Goal: Task Accomplishment & Management: Manage account settings

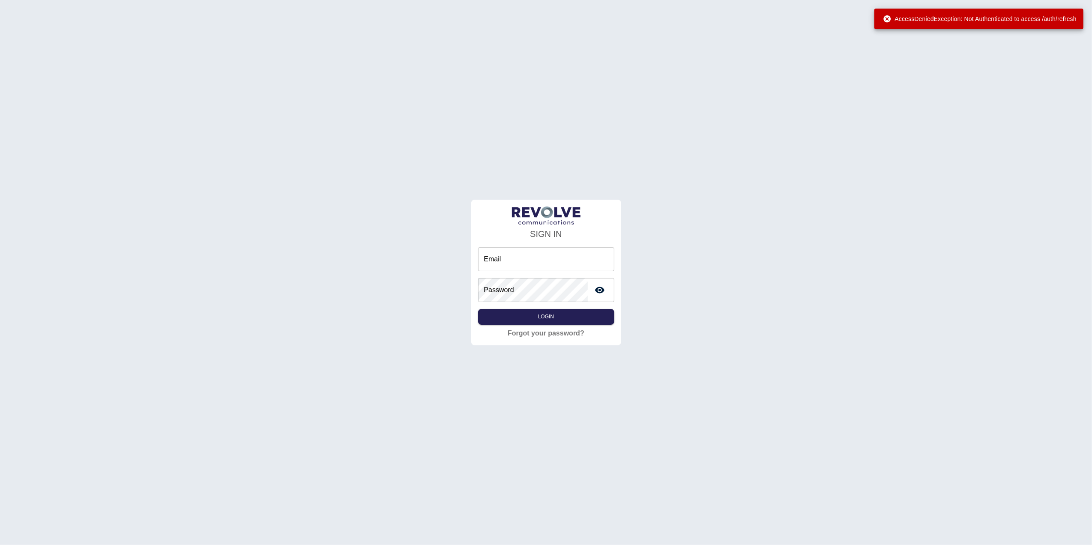
type input "**********"
click at [526, 319] on button "Login" at bounding box center [546, 317] width 136 height 16
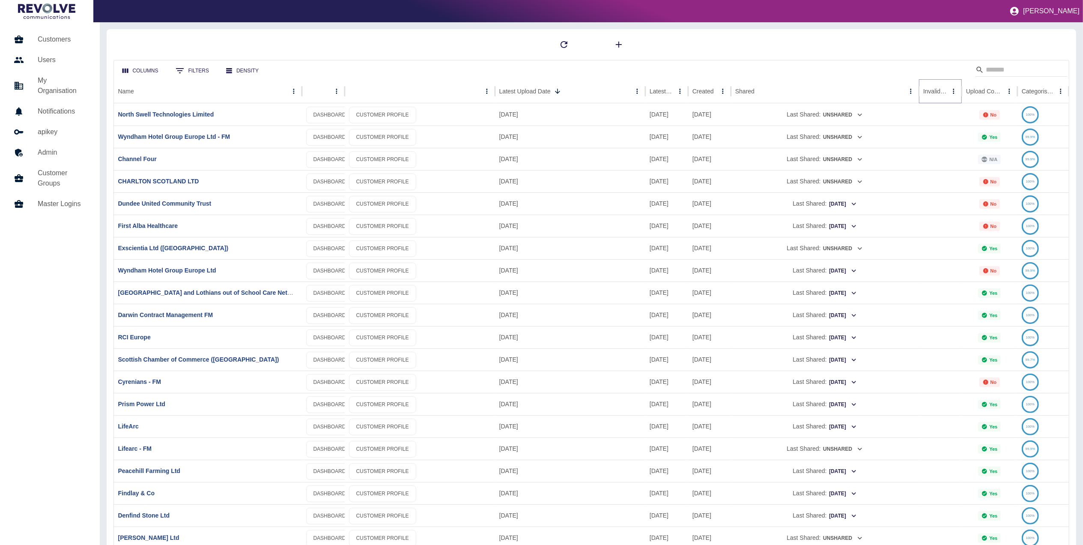
click at [950, 90] on icon "Sort" at bounding box center [954, 91] width 8 height 8
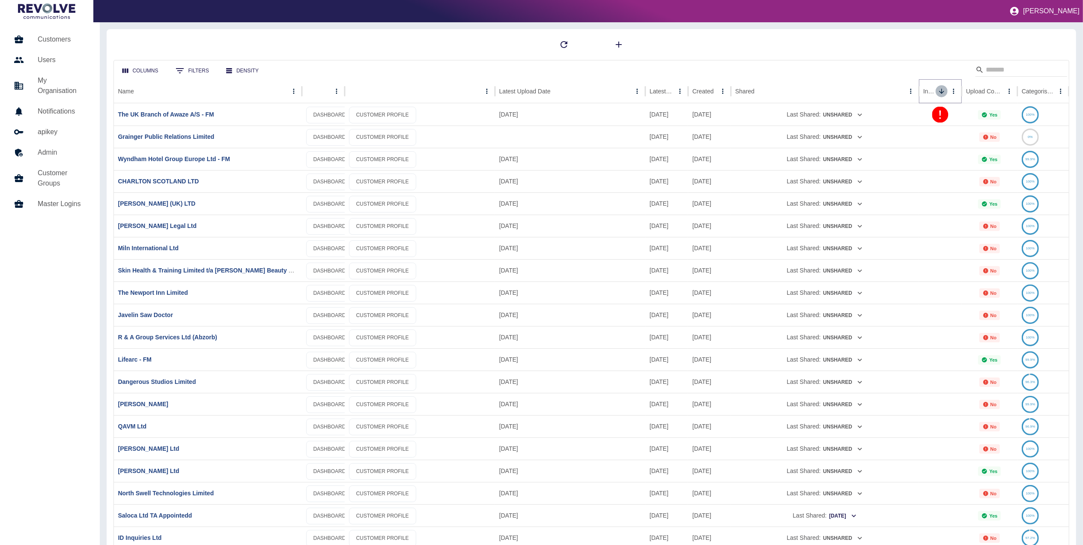
click at [938, 89] on icon "Sort" at bounding box center [942, 91] width 8 height 8
click at [184, 140] on link "Grainger Public Relations Limited" at bounding box center [166, 136] width 96 height 7
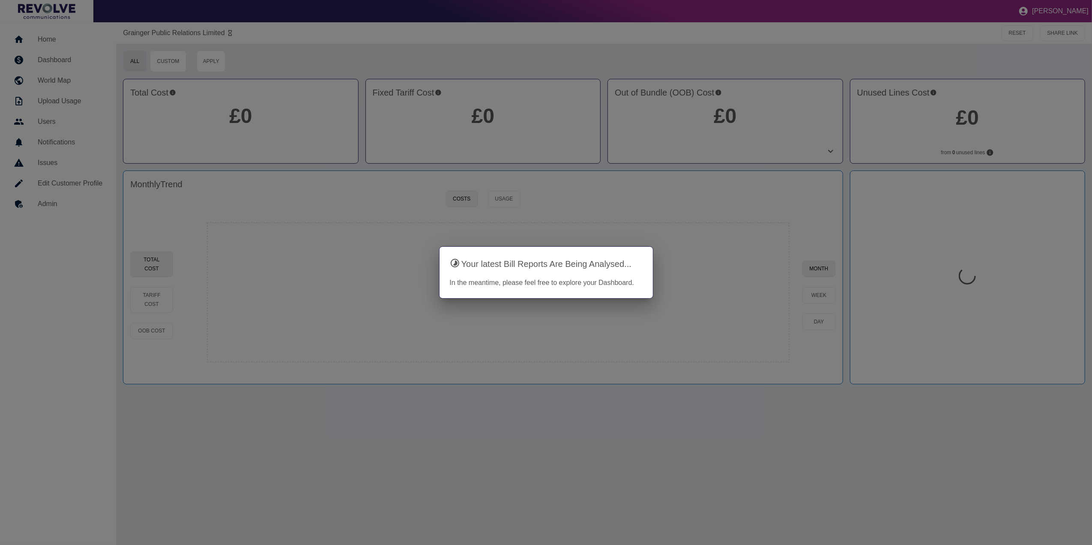
click at [749, 361] on div at bounding box center [546, 272] width 1092 height 545
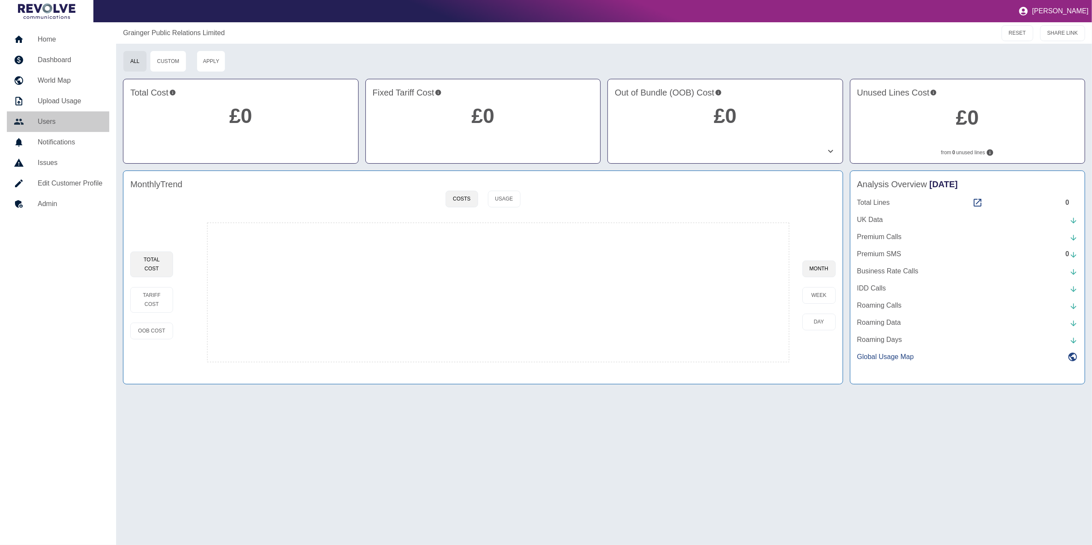
click at [58, 119] on h5 "Users" at bounding box center [70, 121] width 65 height 10
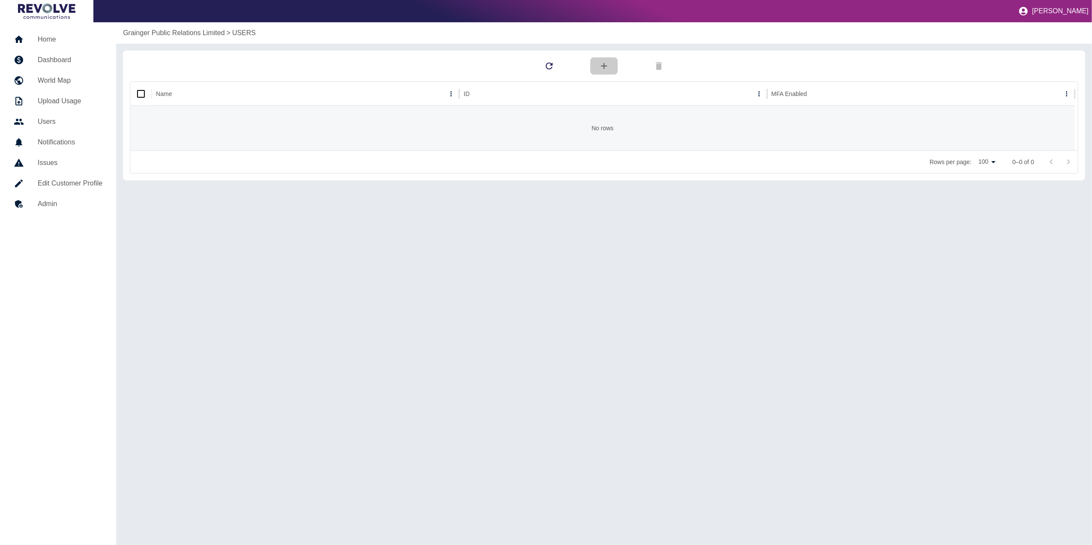
click at [600, 63] on button "button" at bounding box center [603, 65] width 27 height 17
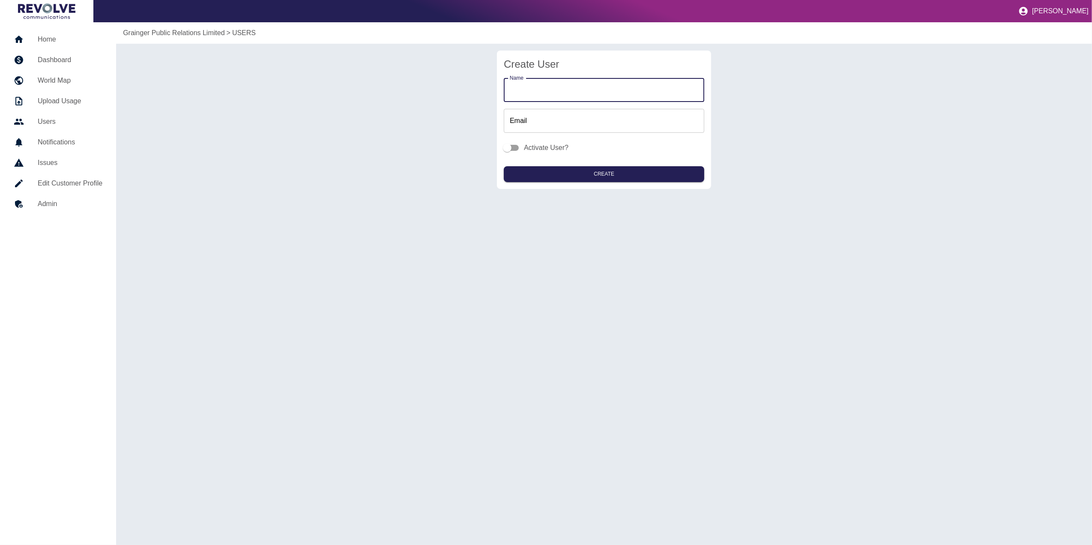
click at [564, 92] on input "Name" at bounding box center [604, 90] width 200 height 24
type input "**********"
click at [537, 122] on input "Email" at bounding box center [604, 121] width 200 height 24
type input "**********"
click at [603, 178] on button "Create" at bounding box center [604, 174] width 200 height 16
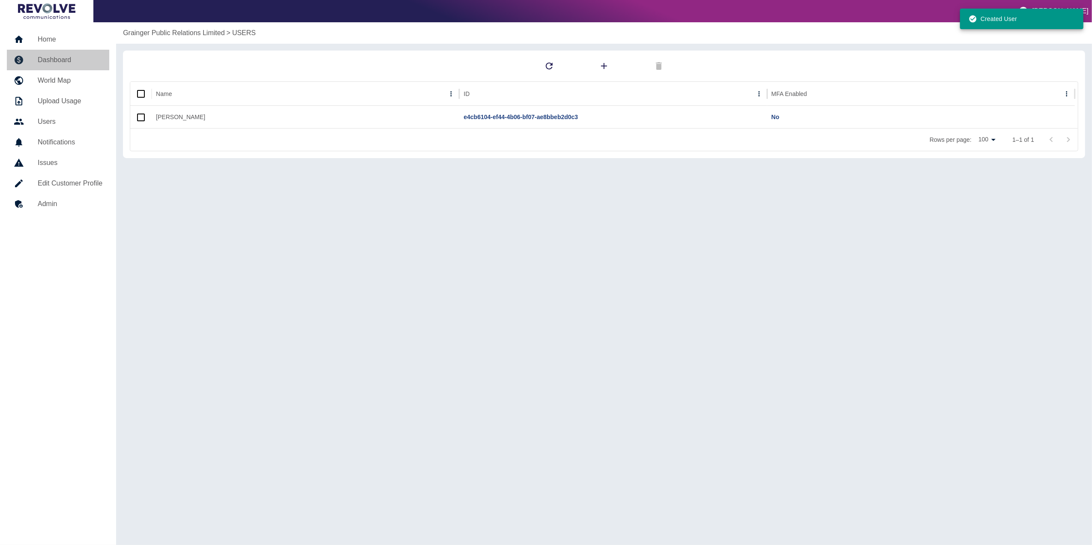
click at [91, 60] on h5 "Dashboard" at bounding box center [70, 60] width 65 height 10
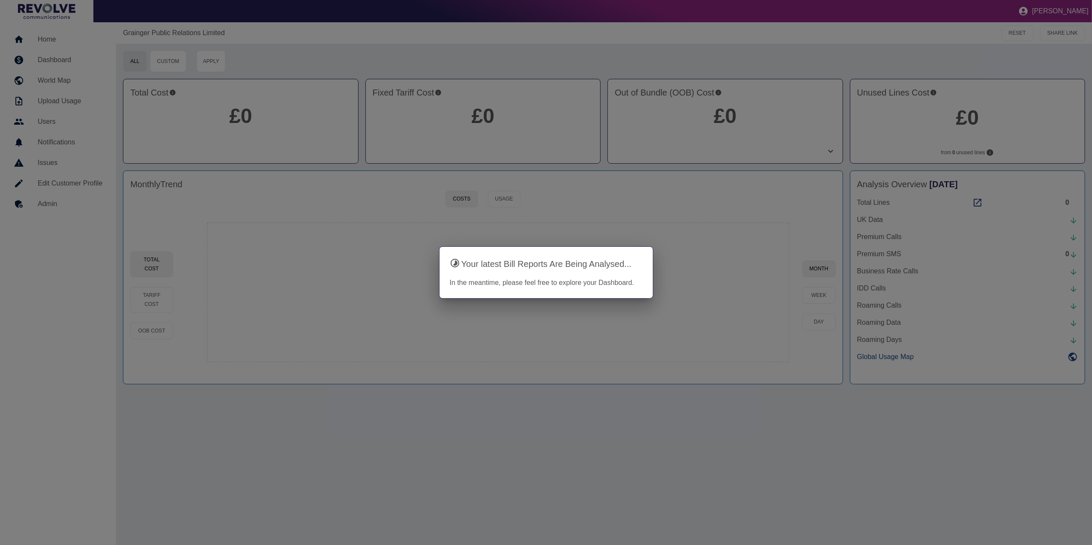
click at [371, 146] on div at bounding box center [546, 272] width 1092 height 545
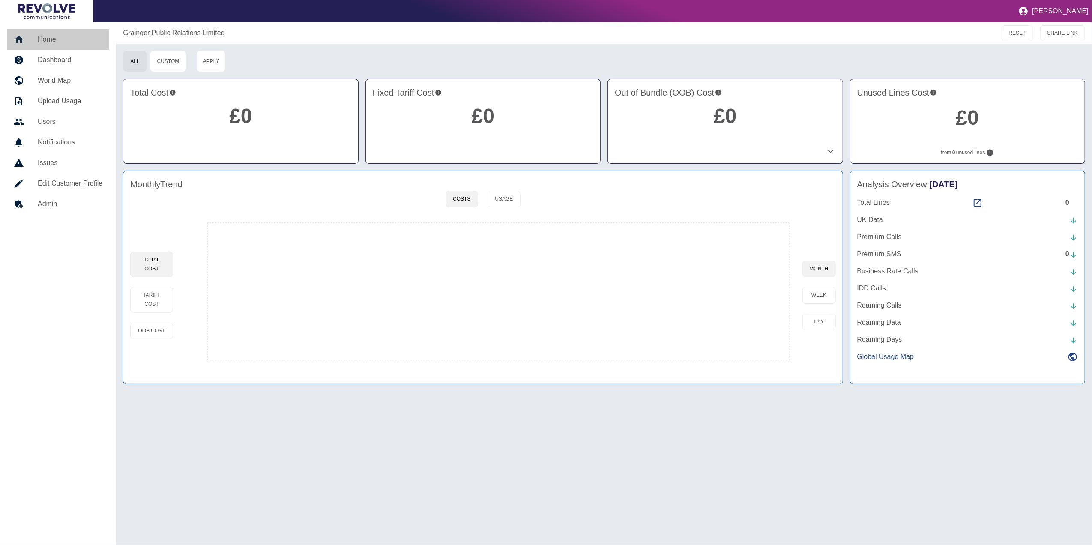
click at [69, 44] on h5 "Home" at bounding box center [70, 39] width 65 height 10
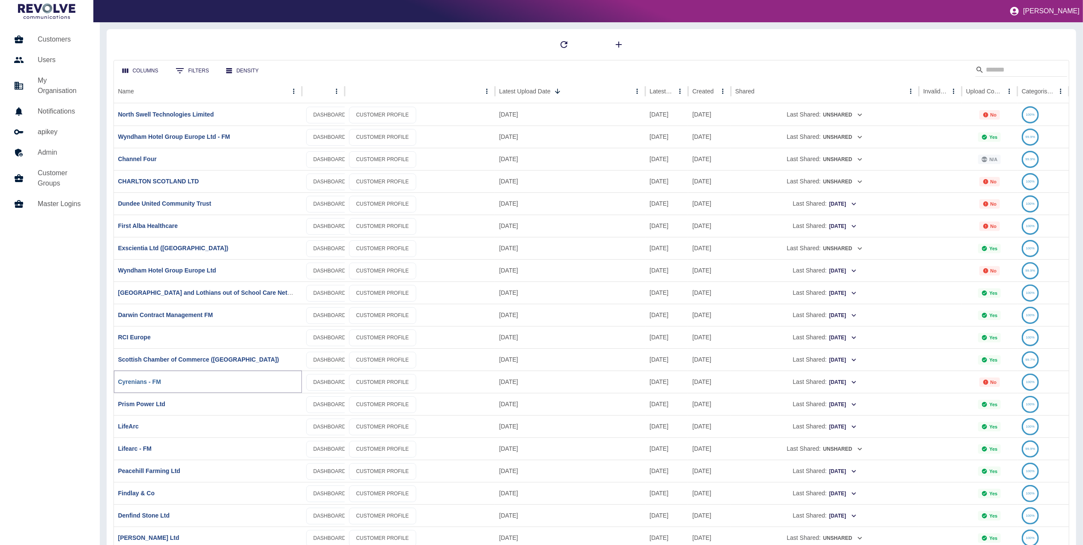
click at [134, 379] on link "Cyrenians - FM" at bounding box center [139, 381] width 43 height 7
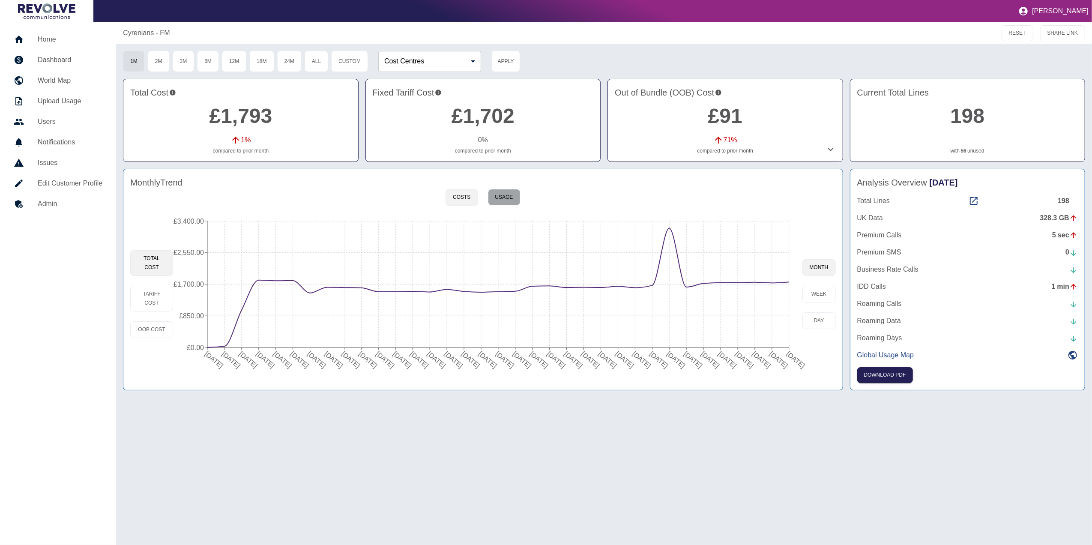
click at [507, 197] on button "Usage" at bounding box center [504, 197] width 33 height 17
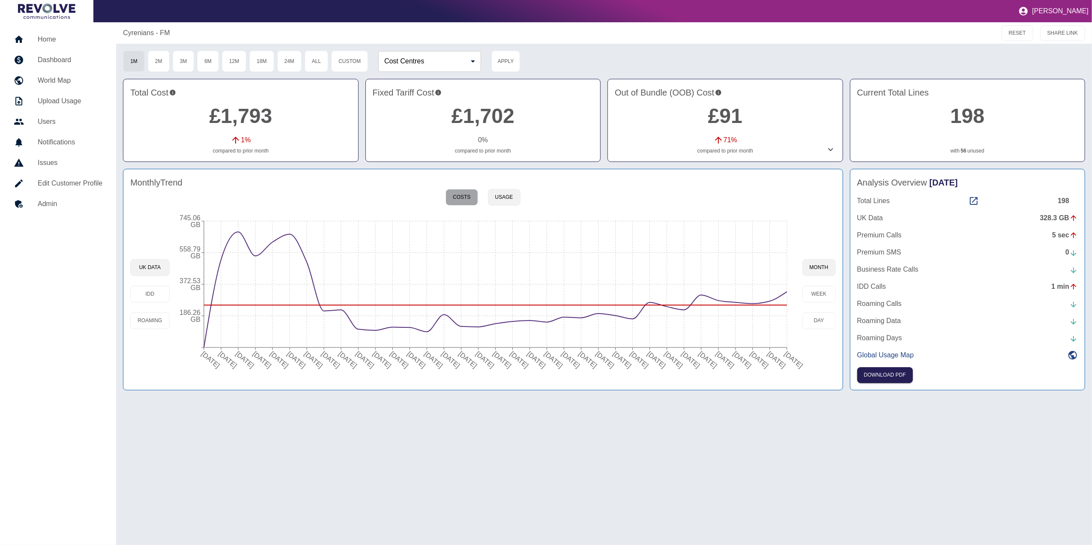
click at [468, 201] on button "Costs" at bounding box center [461, 197] width 32 height 17
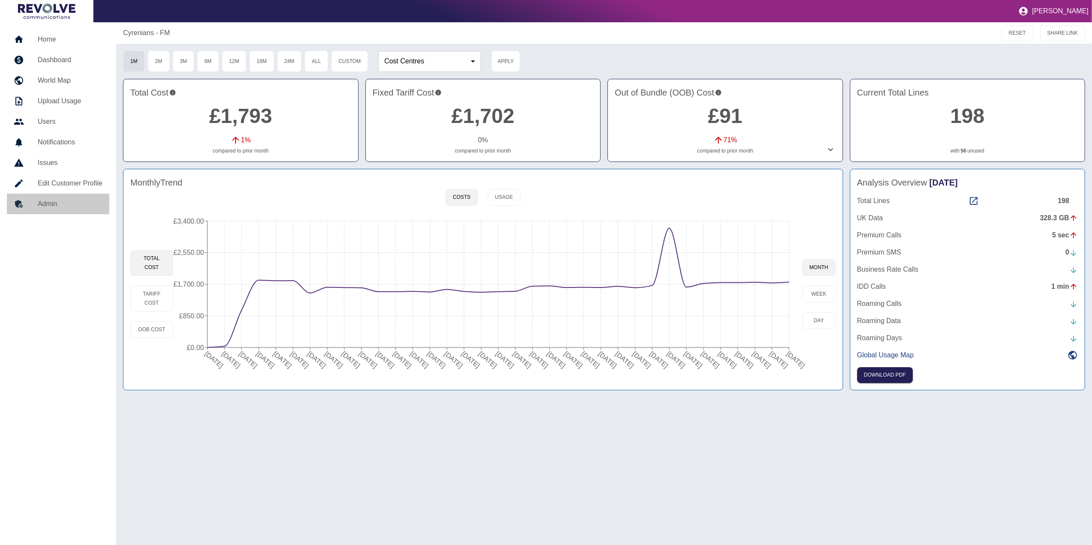
click at [72, 203] on h5 "Admin" at bounding box center [70, 204] width 65 height 10
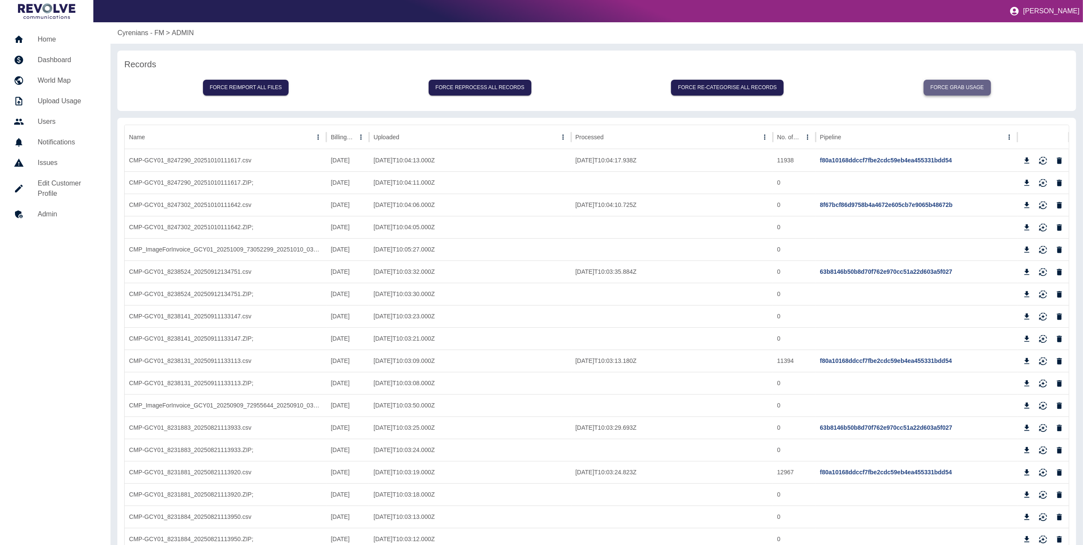
click at [969, 88] on button "Force grab usage" at bounding box center [957, 88] width 67 height 16
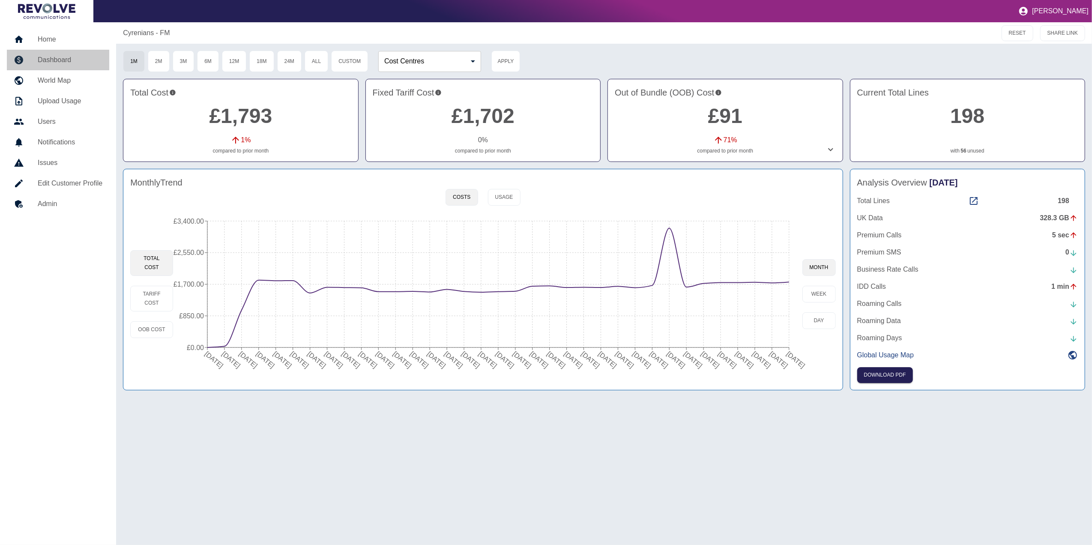
click at [57, 55] on h5 "Dashboard" at bounding box center [70, 60] width 65 height 10
click at [42, 30] on link "Home" at bounding box center [58, 39] width 102 height 21
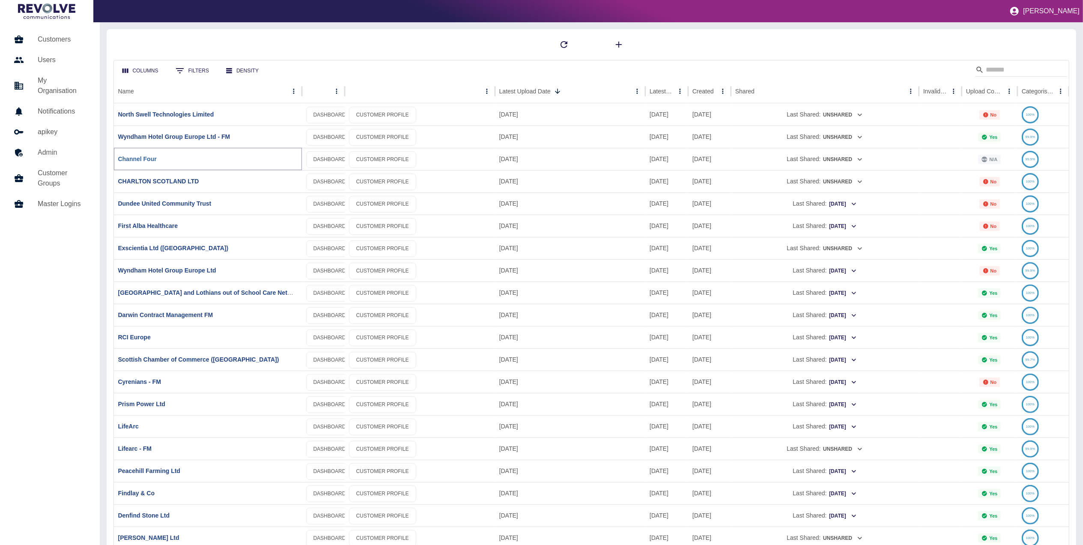
click at [149, 162] on link "Channel Four" at bounding box center [137, 158] width 39 height 7
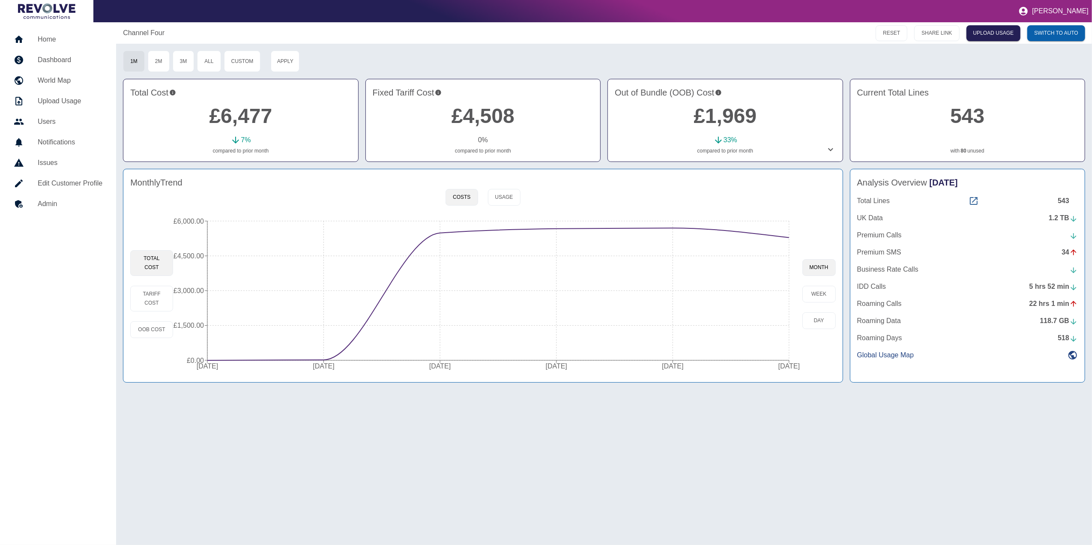
click at [973, 204] on icon at bounding box center [974, 201] width 8 height 8
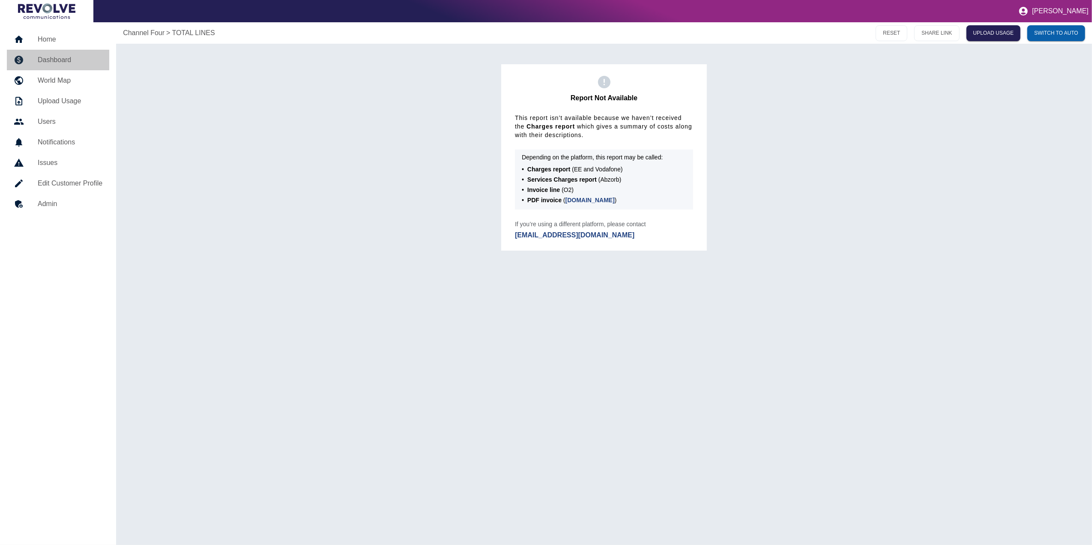
click at [66, 56] on h5 "Dashboard" at bounding box center [70, 60] width 65 height 10
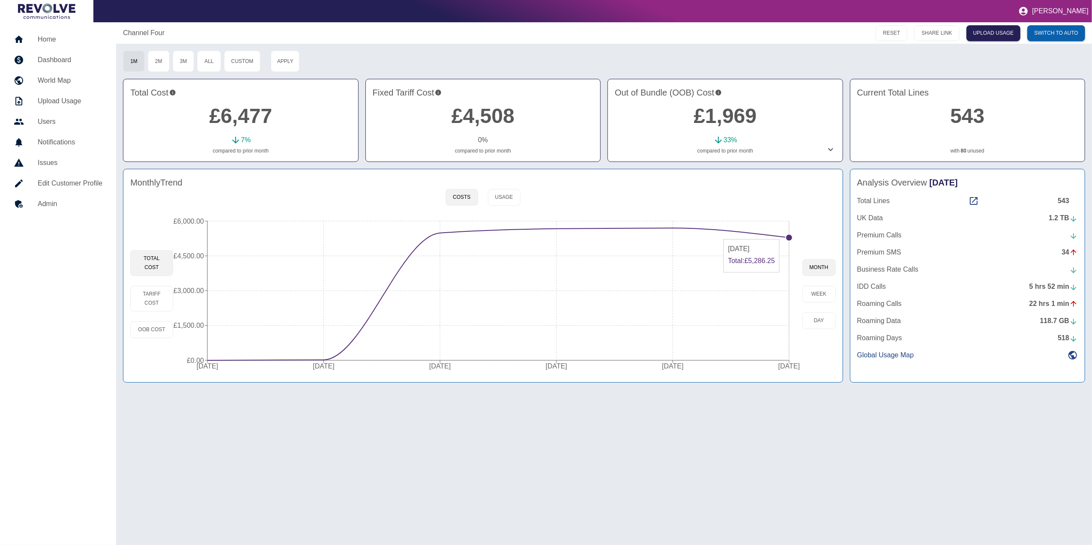
click at [785, 236] on icon "[DATE] [DATE] [DATE] [DATE] [DATE] [DATE] £0.00 £1,500.00 £3,000.00 £4,500.00 £…" at bounding box center [487, 293] width 629 height 163
click at [831, 148] on icon at bounding box center [830, 149] width 10 height 10
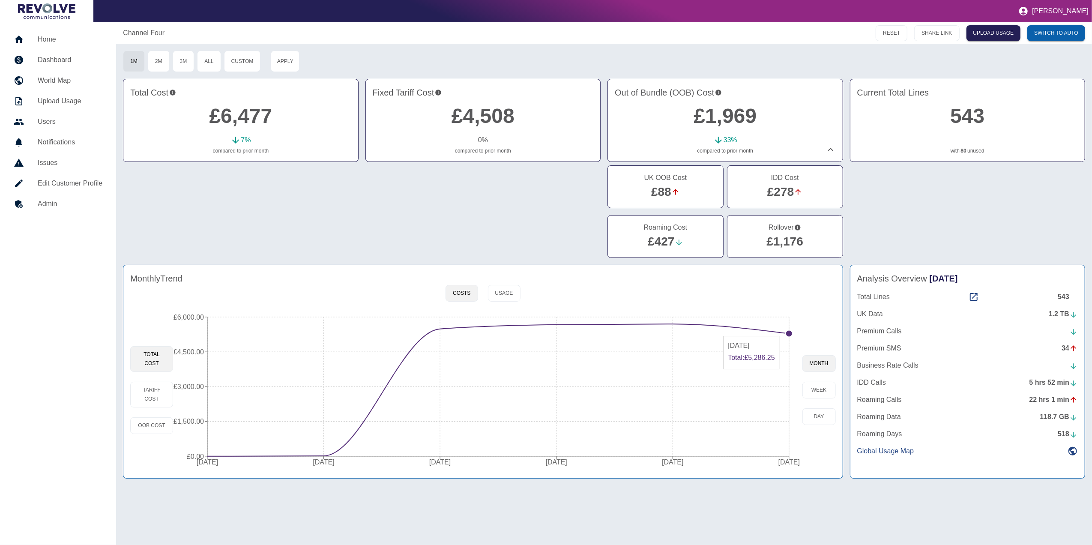
click at [787, 333] on circle at bounding box center [788, 333] width 7 height 7
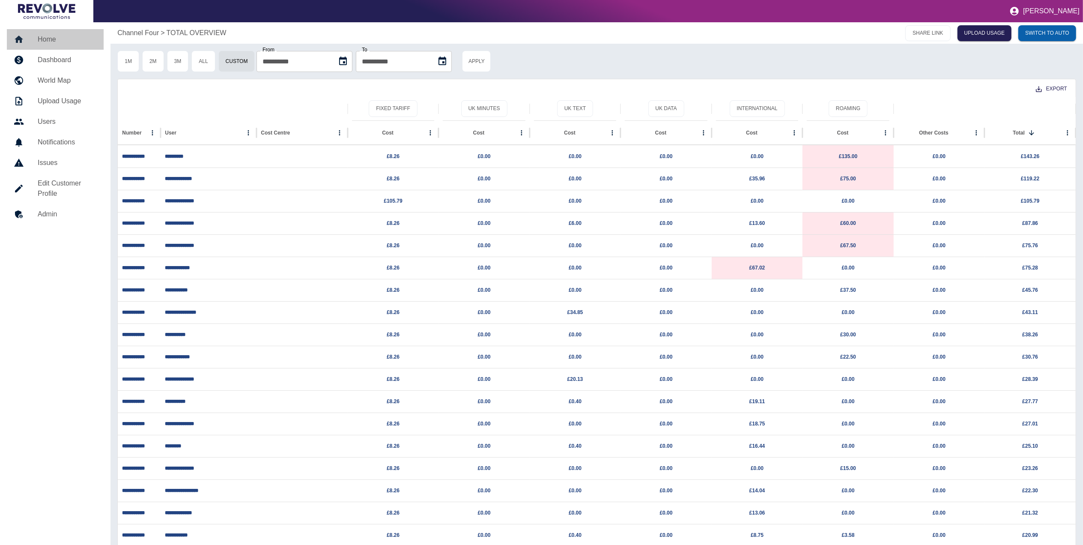
click at [52, 43] on h5 "Home" at bounding box center [67, 39] width 59 height 10
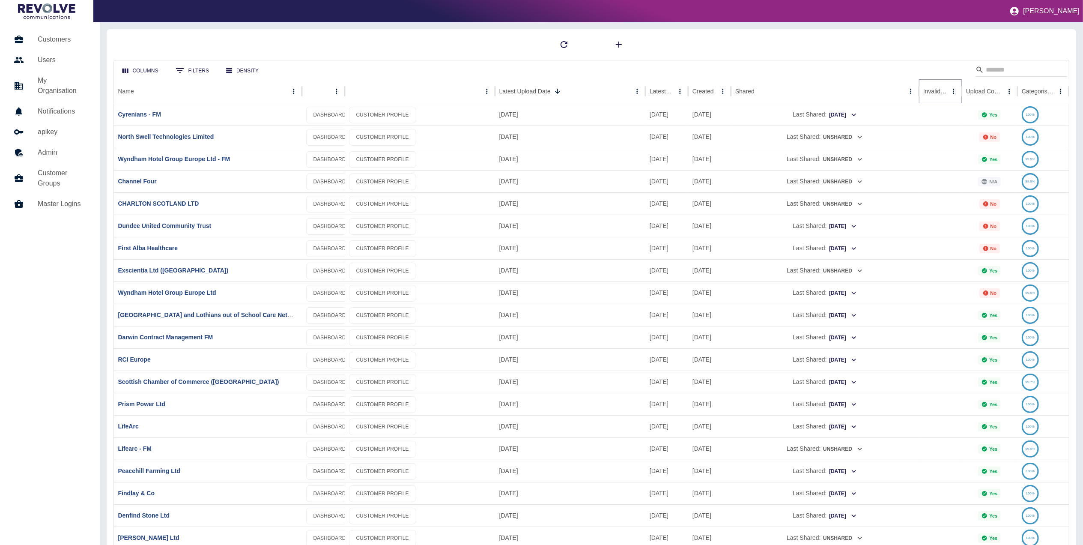
click at [950, 88] on icon "Sort" at bounding box center [954, 91] width 8 height 8
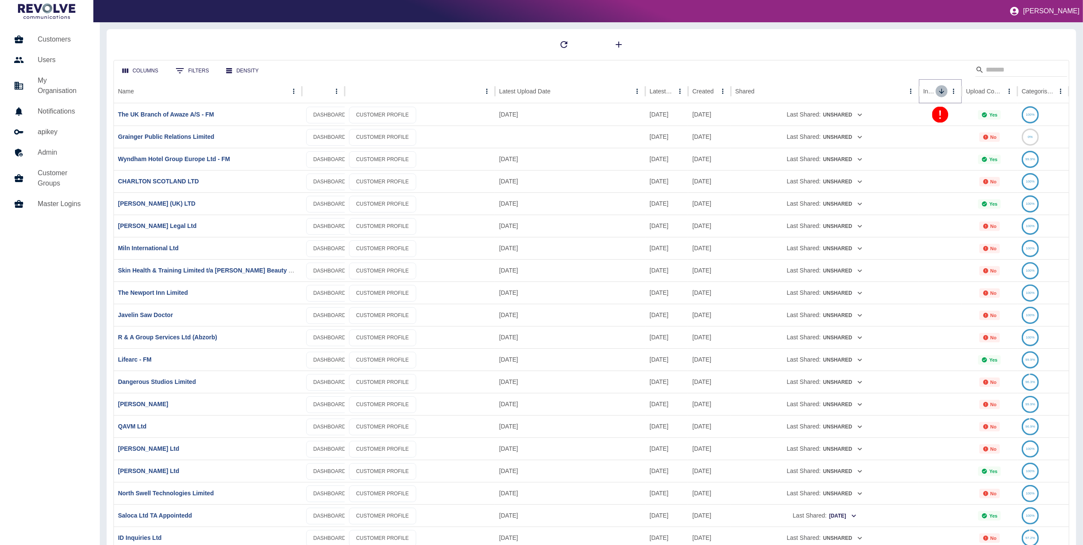
click at [940, 88] on icon "Sort" at bounding box center [942, 91] width 8 height 8
click at [939, 92] on icon "Sort" at bounding box center [942, 91] width 8 height 8
click at [129, 117] on link "Channel Four" at bounding box center [137, 114] width 39 height 7
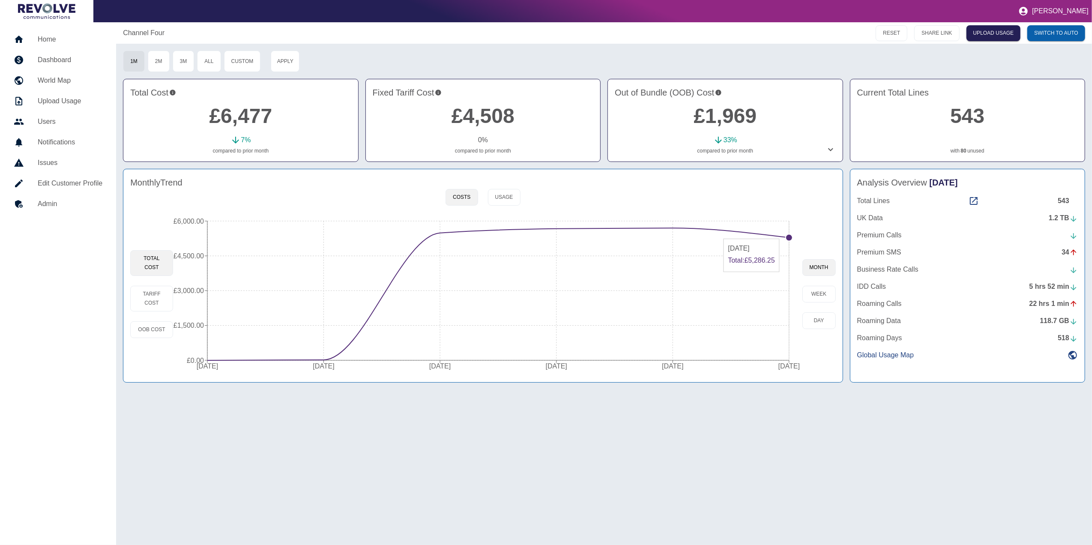
click at [787, 235] on circle at bounding box center [788, 237] width 7 height 7
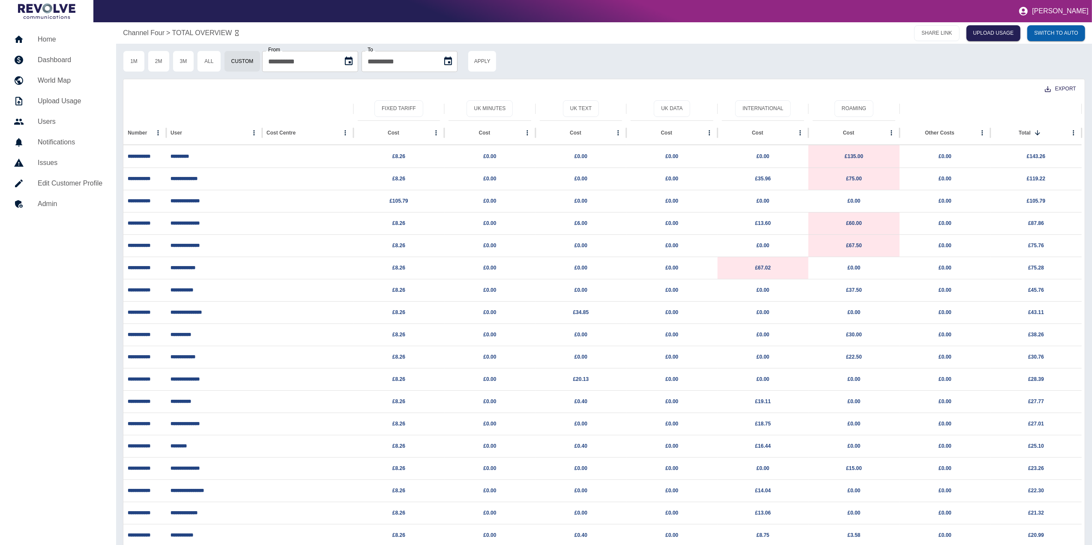
type input "**********"
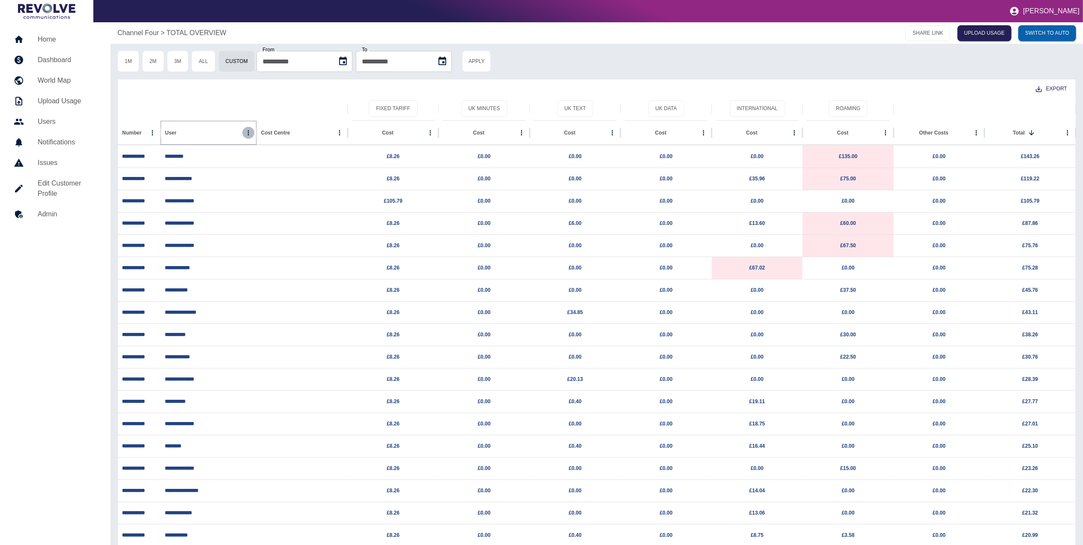
click at [247, 132] on icon "User column menu" at bounding box center [249, 133] width 8 height 8
click at [222, 189] on span "Filter" at bounding box center [208, 188] width 77 height 10
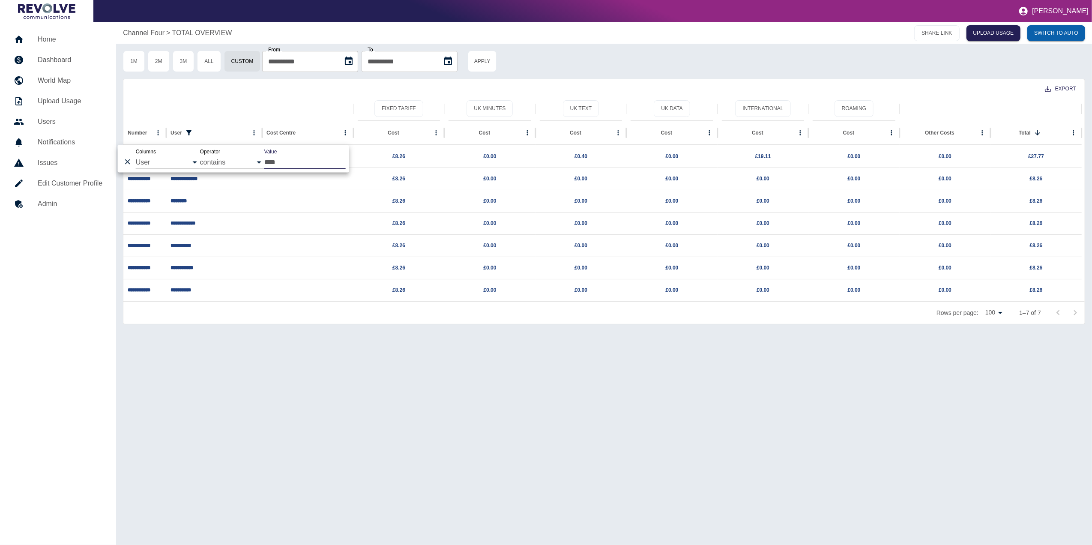
type input "****"
click at [295, 378] on div "**********" at bounding box center [604, 283] width 976 height 522
click at [255, 133] on icon "User column menu" at bounding box center [254, 132] width 1 height 5
click at [221, 194] on li "Filter" at bounding box center [210, 187] width 106 height 15
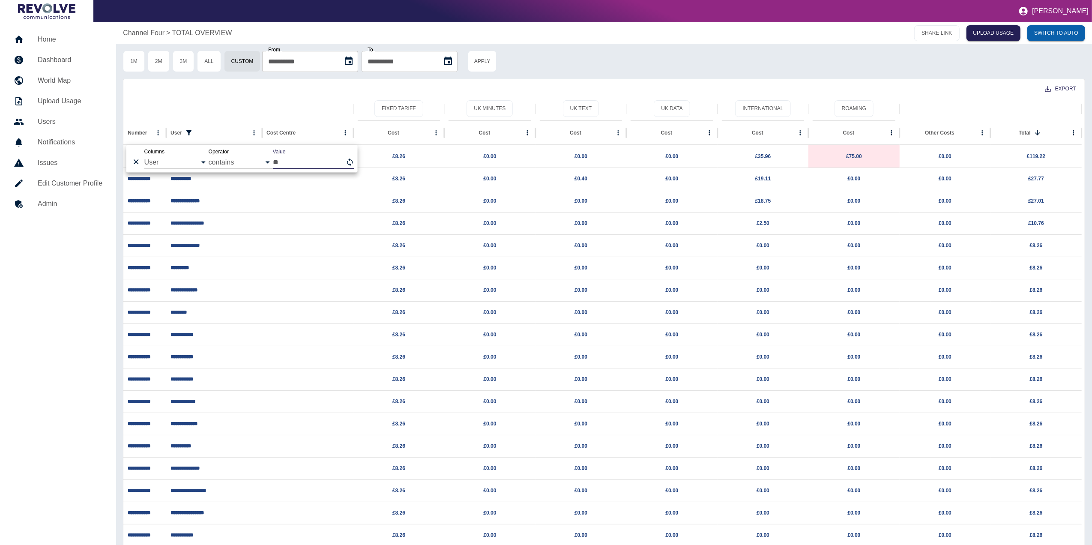
type input "*"
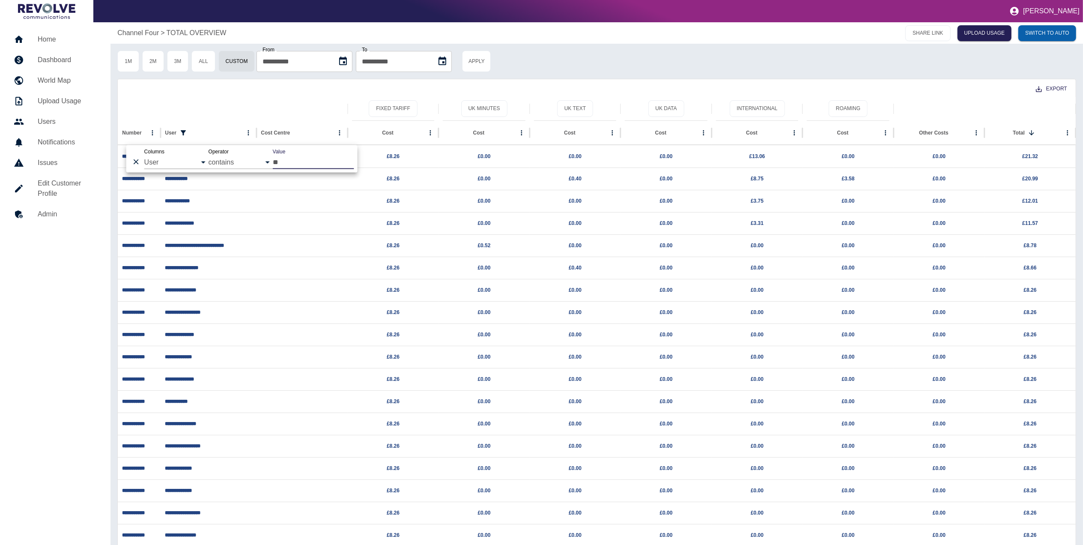
type input "*"
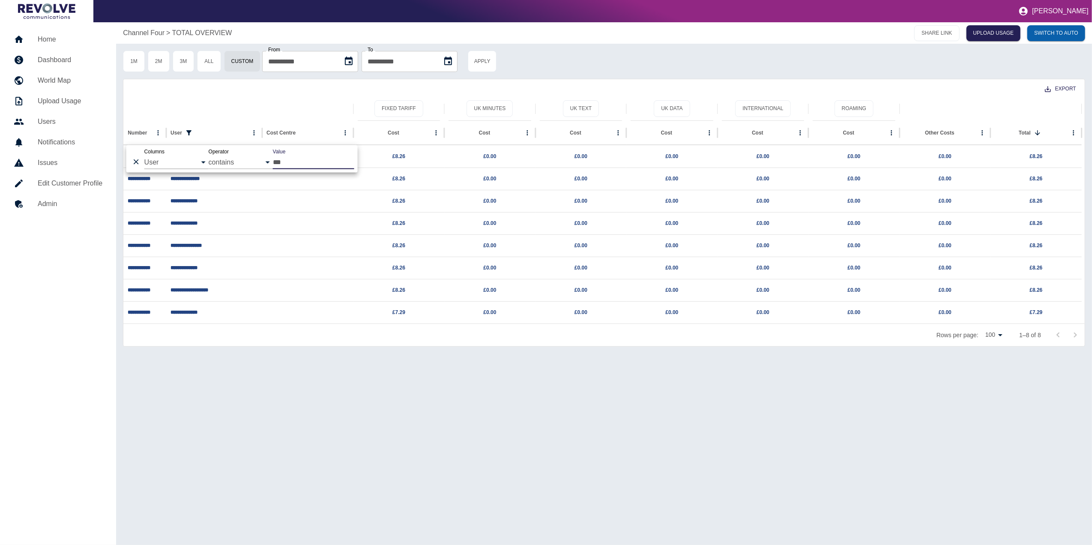
type input "***"
click at [336, 423] on div "**********" at bounding box center [604, 283] width 976 height 522
click at [257, 136] on icon "User column menu" at bounding box center [254, 133] width 8 height 8
click at [218, 184] on span "Filter" at bounding box center [217, 188] width 77 height 10
type input "*"
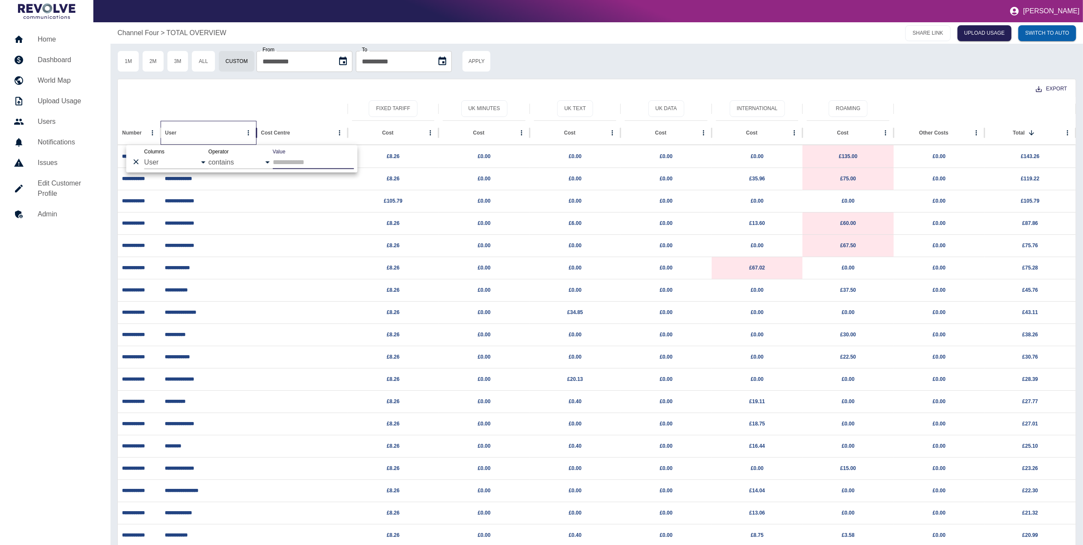
click at [254, 101] on div at bounding box center [232, 109] width 221 height 24
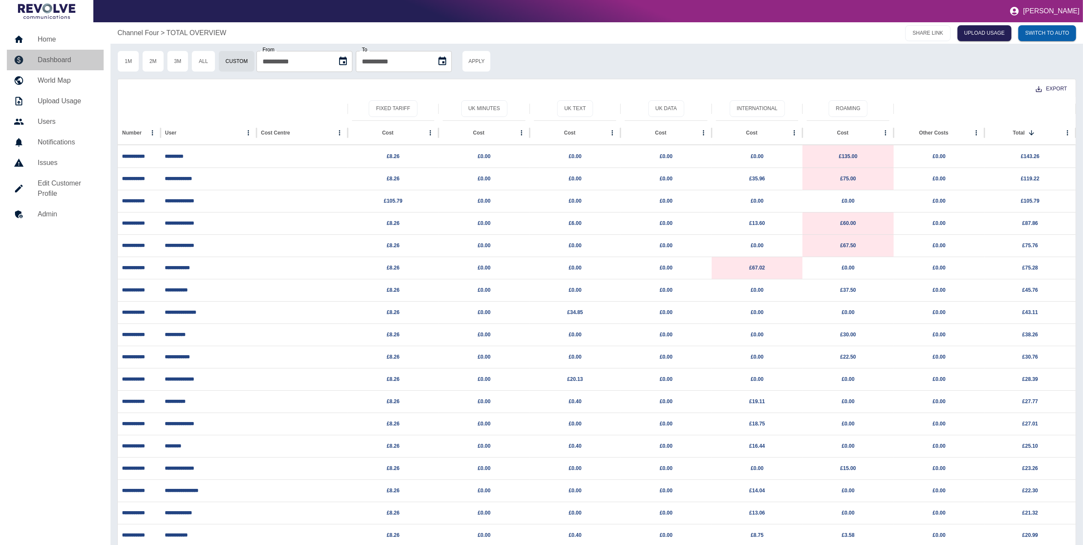
click at [54, 52] on link "Dashboard" at bounding box center [55, 60] width 97 height 21
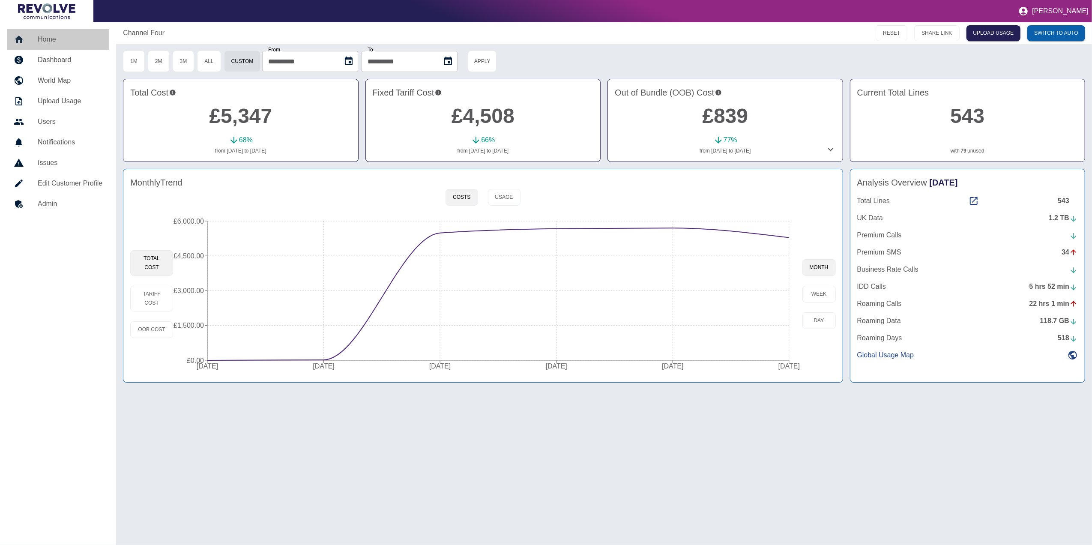
click at [56, 43] on h5 "Home" at bounding box center [70, 39] width 65 height 10
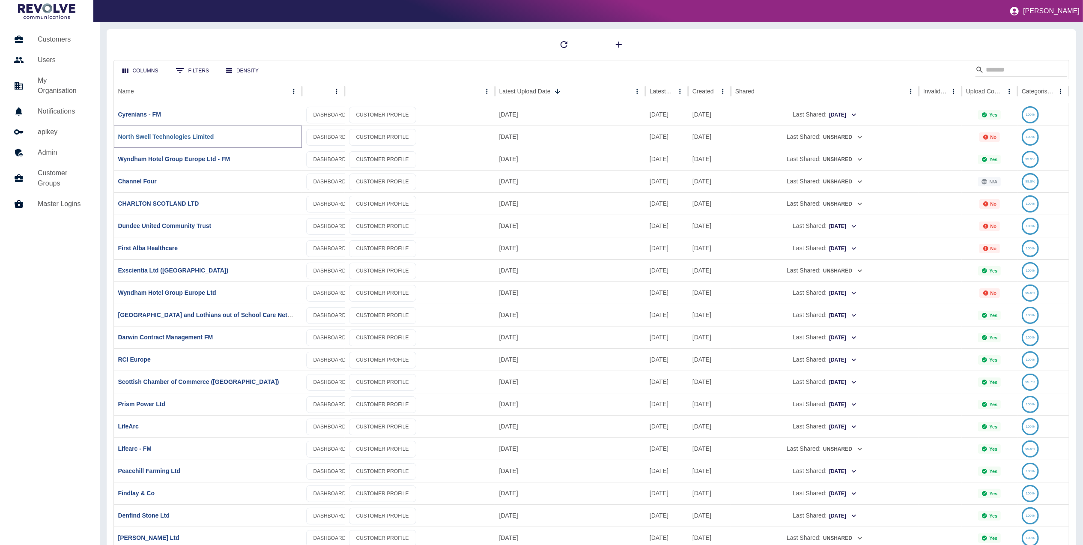
click at [149, 137] on link "North Swell Technologies Limited" at bounding box center [166, 136] width 96 height 7
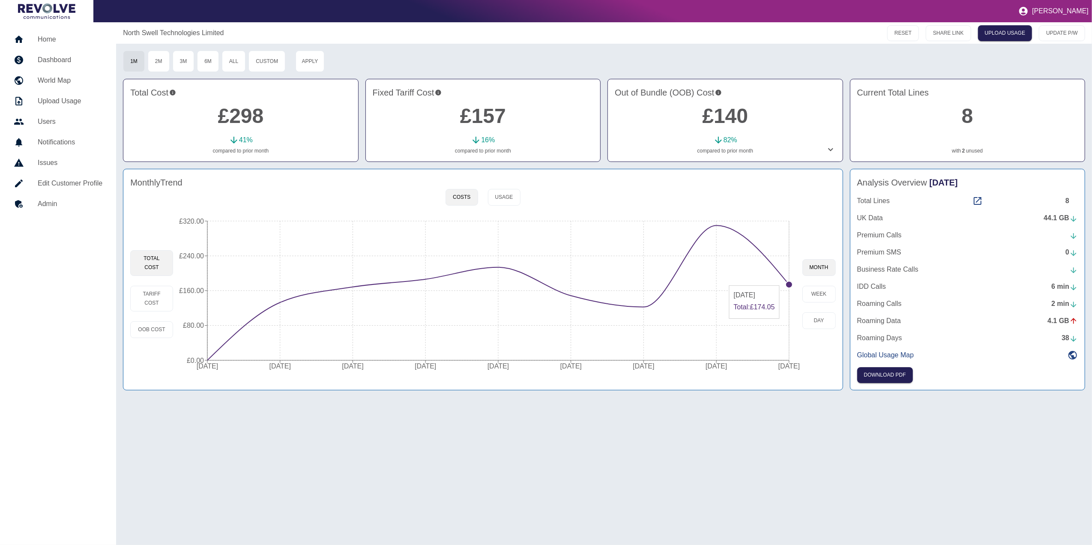
click at [787, 282] on circle at bounding box center [788, 284] width 7 height 7
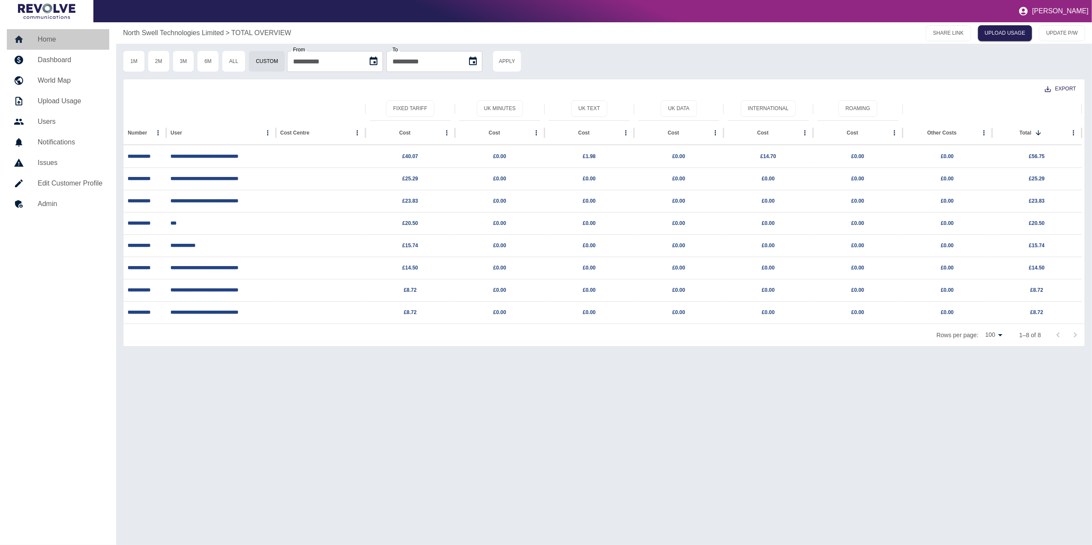
click at [32, 38] on div at bounding box center [26, 39] width 24 height 10
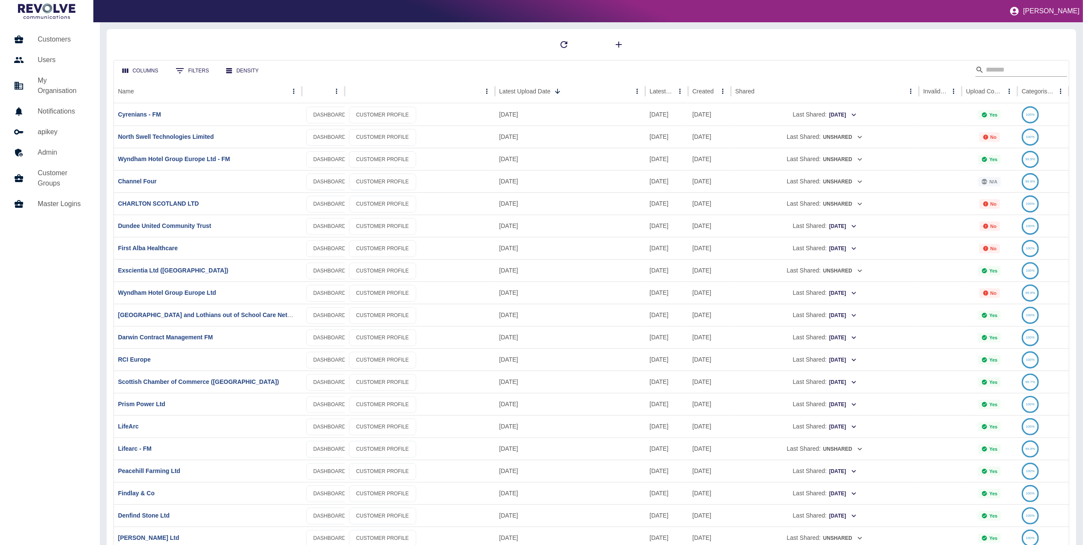
click at [1023, 69] on input "Search" at bounding box center [1020, 70] width 69 height 14
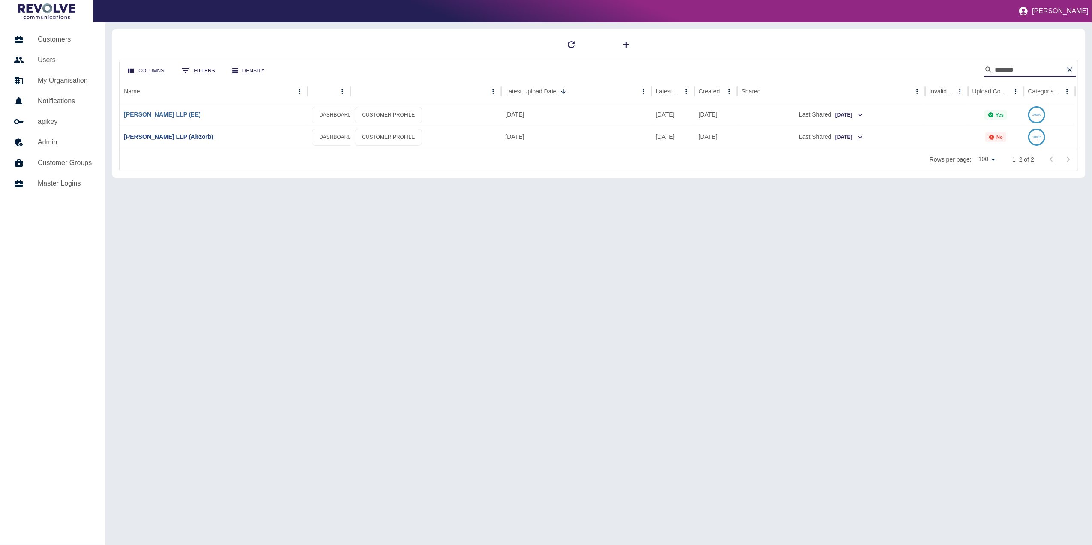
type input "******"
click at [165, 116] on link "[PERSON_NAME] LLP (EE)" at bounding box center [162, 114] width 77 height 7
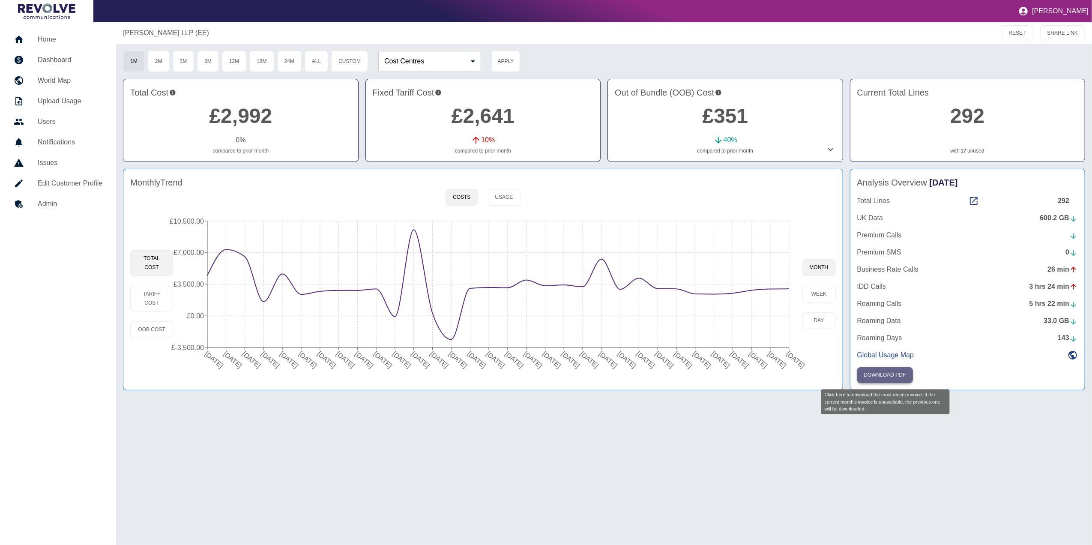
click at [891, 382] on button "Download PDF" at bounding box center [885, 375] width 56 height 16
